Goal: Find specific page/section: Find specific page/section

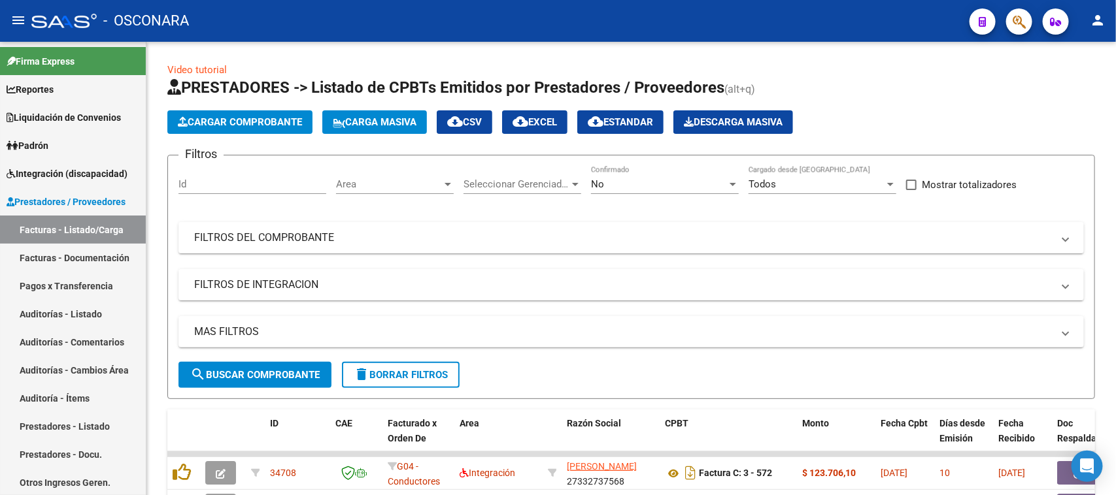
click at [1024, 26] on icon "button" at bounding box center [1018, 21] width 13 height 15
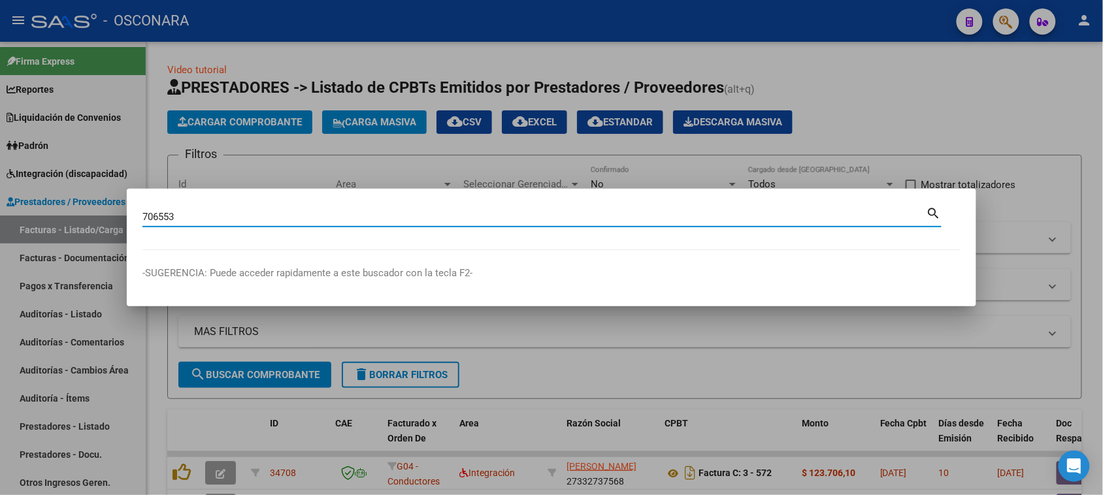
click at [201, 217] on input "706553" at bounding box center [534, 217] width 784 height 12
type input "70653450"
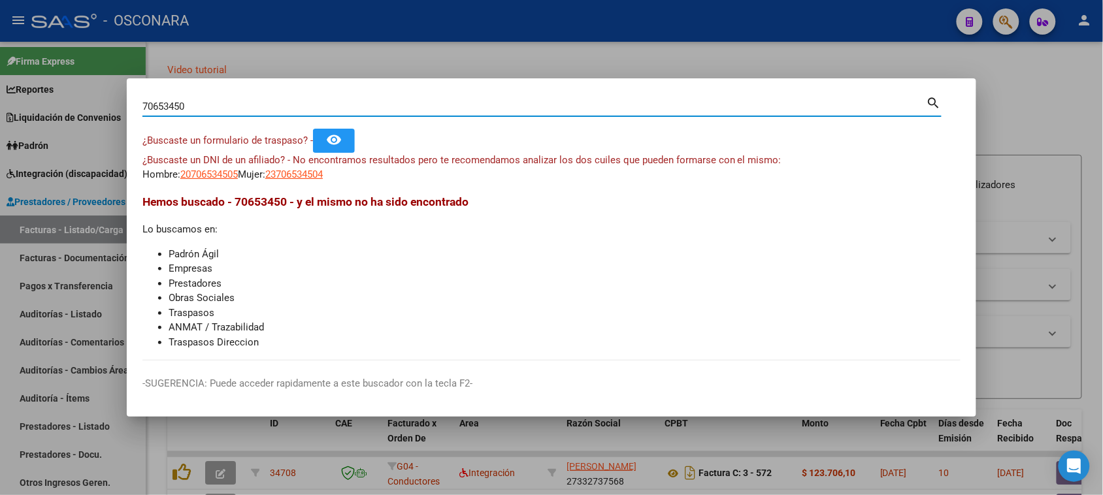
drag, startPoint x: 187, startPoint y: 102, endPoint x: 66, endPoint y: 105, distance: 121.0
click at [92, 105] on div "70653450 Buscar (apellido, dni, cuil, nro traspaso, cuit, obra social) search ¿…" at bounding box center [551, 247] width 1103 height 495
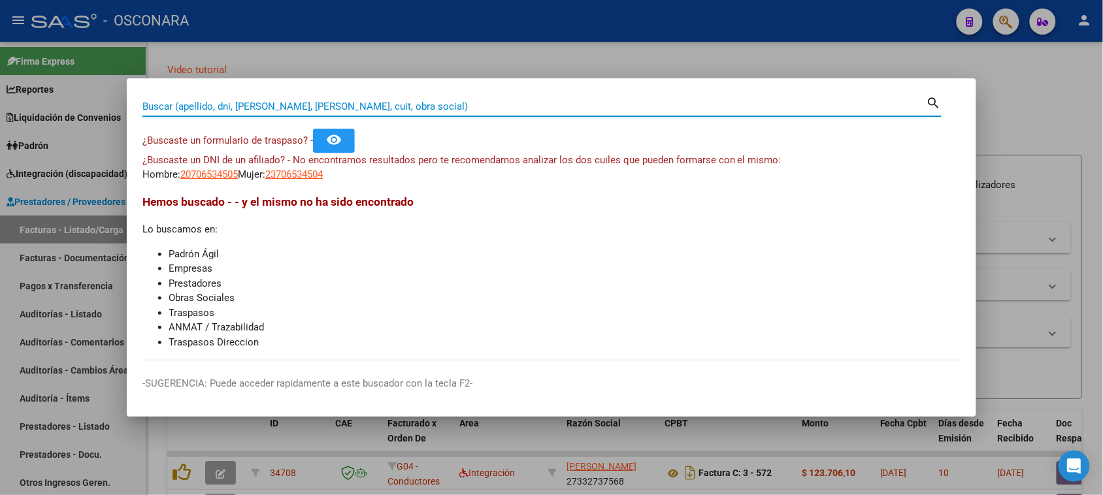
paste input "32.649.527"
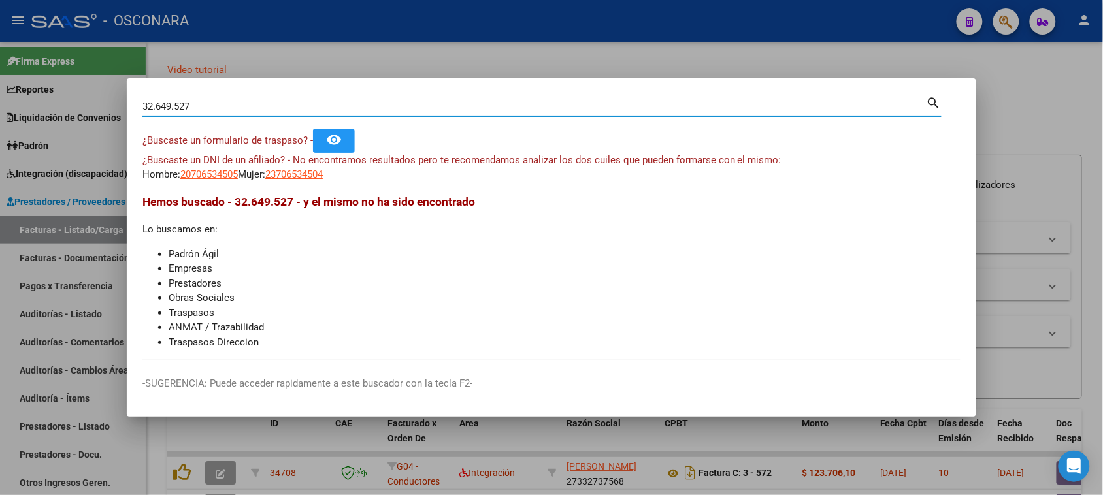
click at [156, 106] on input "32.649.527" at bounding box center [534, 107] width 784 height 12
click at [175, 105] on input "32649.527" at bounding box center [534, 107] width 784 height 12
type input "32649527"
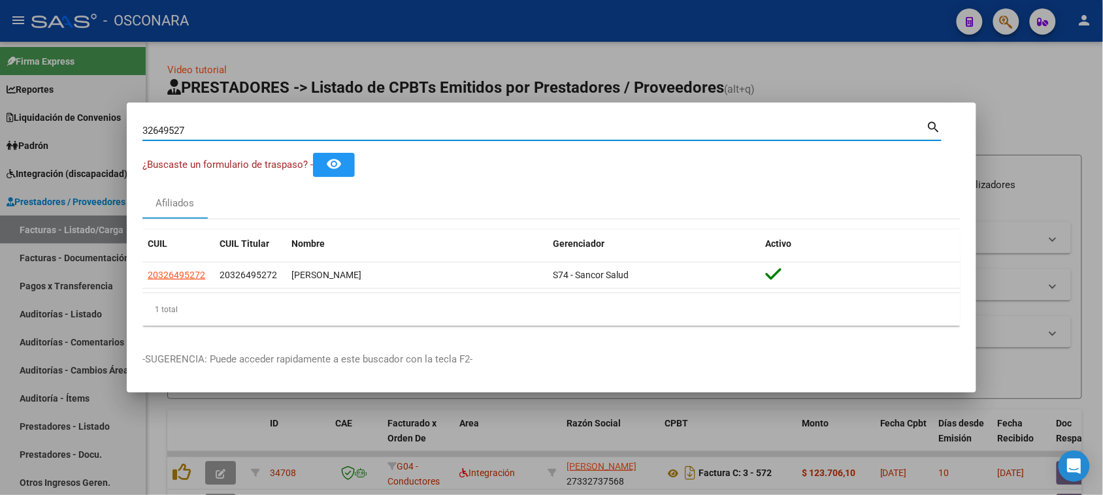
drag, startPoint x: 204, startPoint y: 121, endPoint x: 86, endPoint y: 132, distance: 118.2
click at [86, 132] on div "32649527 Buscar (apellido, dni, cuil, nro traspaso, cuit, obra social) search ¿…" at bounding box center [551, 247] width 1103 height 495
drag, startPoint x: 193, startPoint y: 128, endPoint x: 42, endPoint y: 133, distance: 150.4
click at [42, 133] on div "32649527 Buscar (apellido, dni, cuil, nro traspaso, cuit, obra social) search ¿…" at bounding box center [551, 247] width 1103 height 495
paste input "31.188.115"
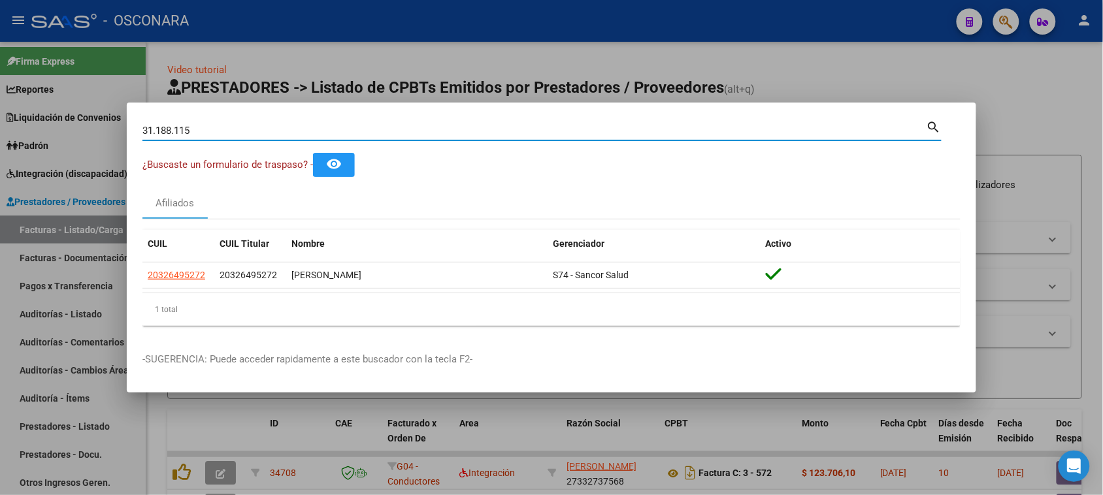
click at [176, 132] on input "31.188.115" at bounding box center [534, 131] width 784 height 12
click at [159, 129] on input "31.188115" at bounding box center [534, 131] width 784 height 12
click at [155, 131] on input "31.88115" at bounding box center [534, 131] width 784 height 12
type input "31188115"
drag, startPoint x: 156, startPoint y: 134, endPoint x: 0, endPoint y: 134, distance: 155.6
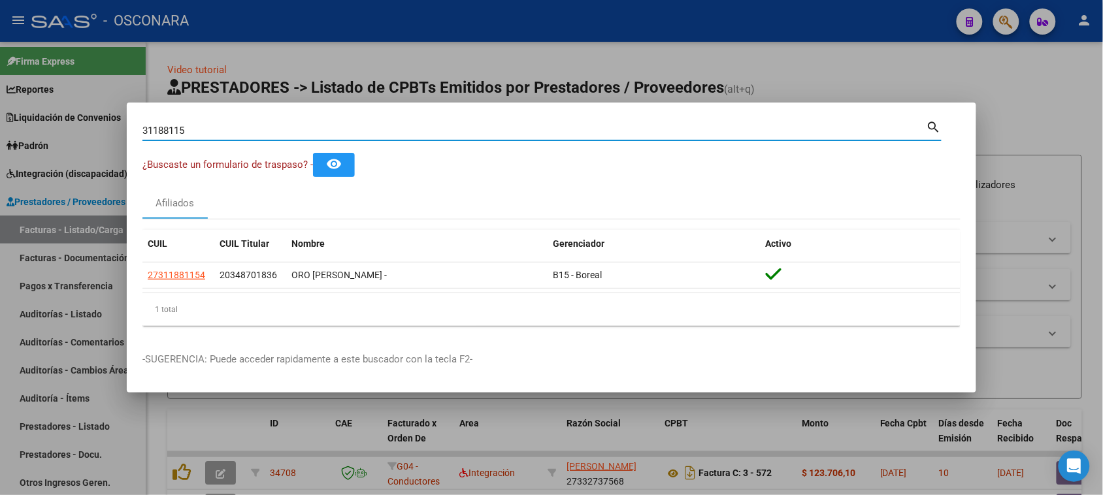
click at [8, 134] on div "31188115 Buscar (apellido, dni, cuil, nro traspaso, cuit, obra social) search ¿…" at bounding box center [551, 247] width 1103 height 495
paste input "47319244"
type input "47319244"
